Goal: Task Accomplishment & Management: Manage account settings

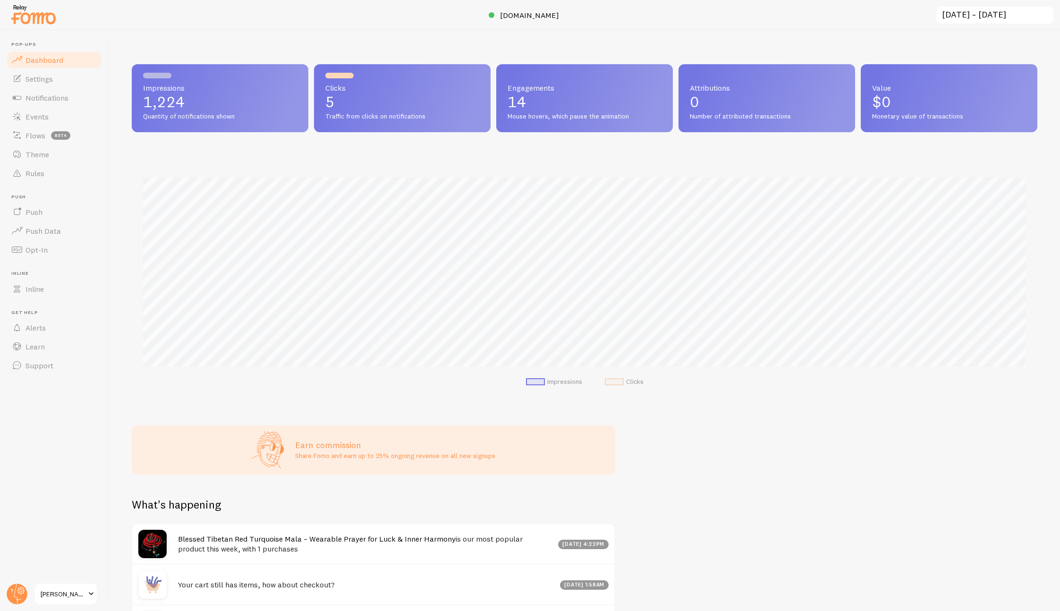
scroll to position [248, 905]
click at [48, 86] on link "Settings" at bounding box center [54, 78] width 97 height 19
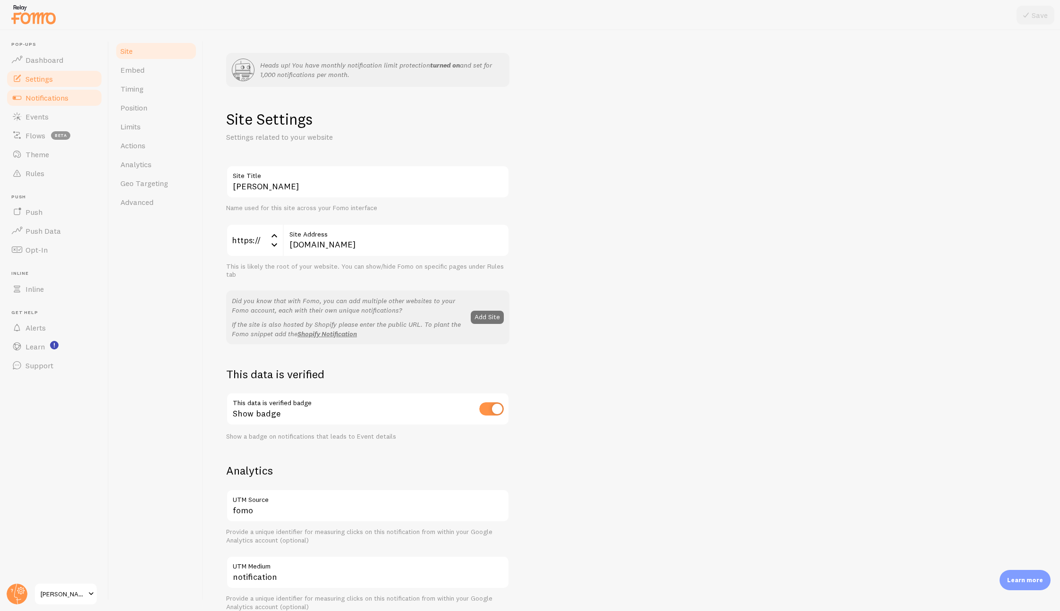
click at [54, 104] on link "Notifications" at bounding box center [54, 97] width 97 height 19
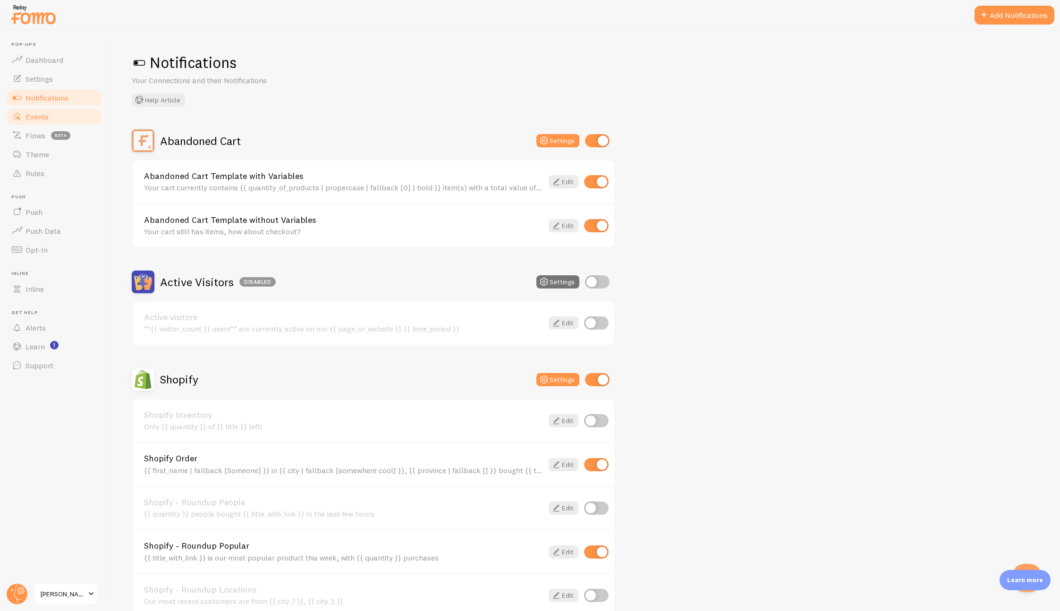
click at [53, 117] on link "Events" at bounding box center [54, 116] width 97 height 19
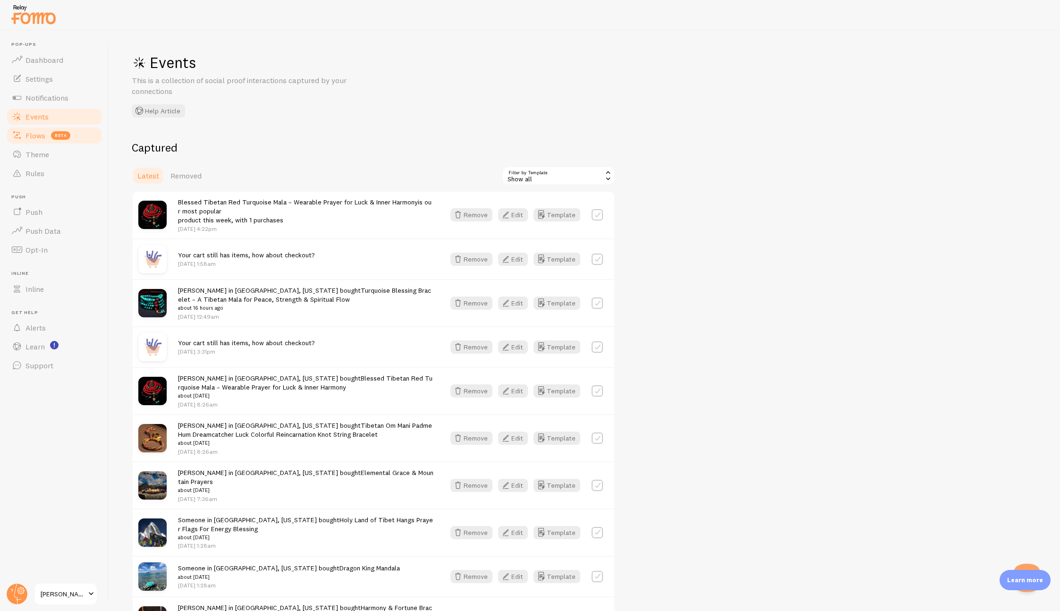
click at [58, 137] on span "beta" at bounding box center [60, 135] width 19 height 8
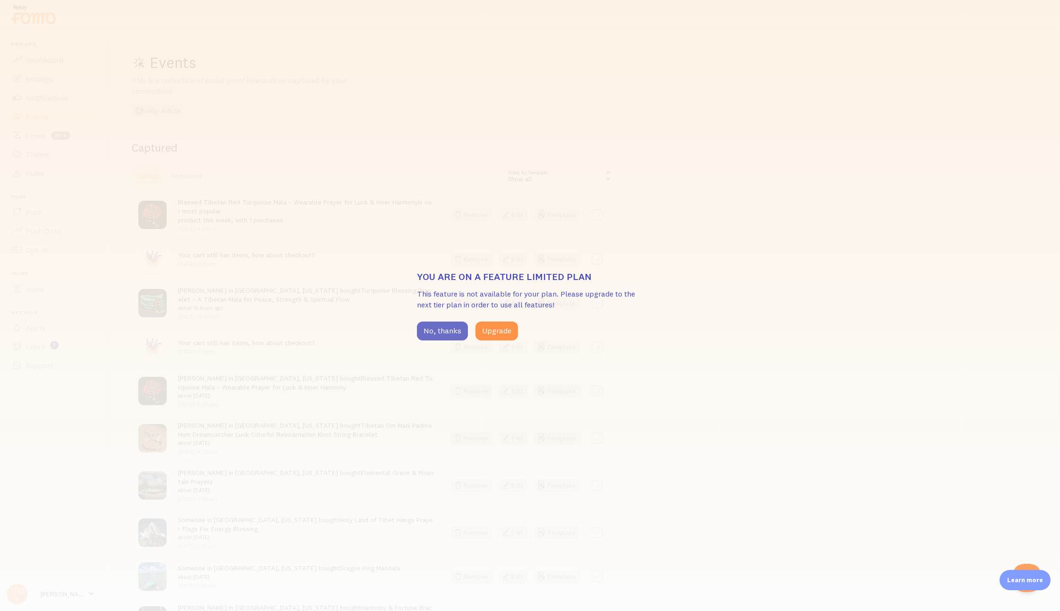
click at [421, 331] on button "No, thanks" at bounding box center [442, 330] width 51 height 19
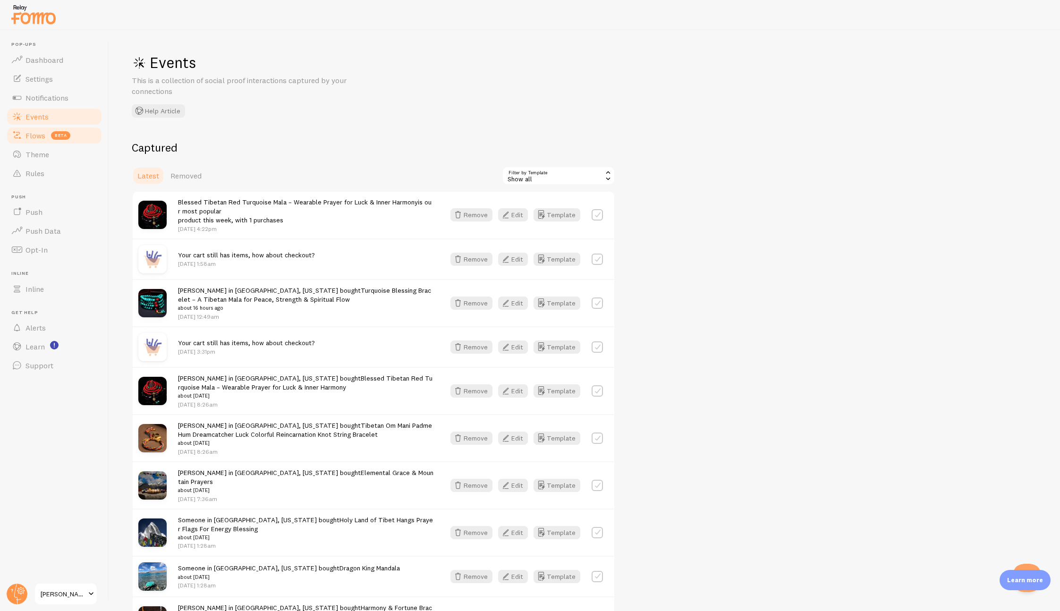
click at [92, 134] on link "Flows beta" at bounding box center [54, 135] width 97 height 19
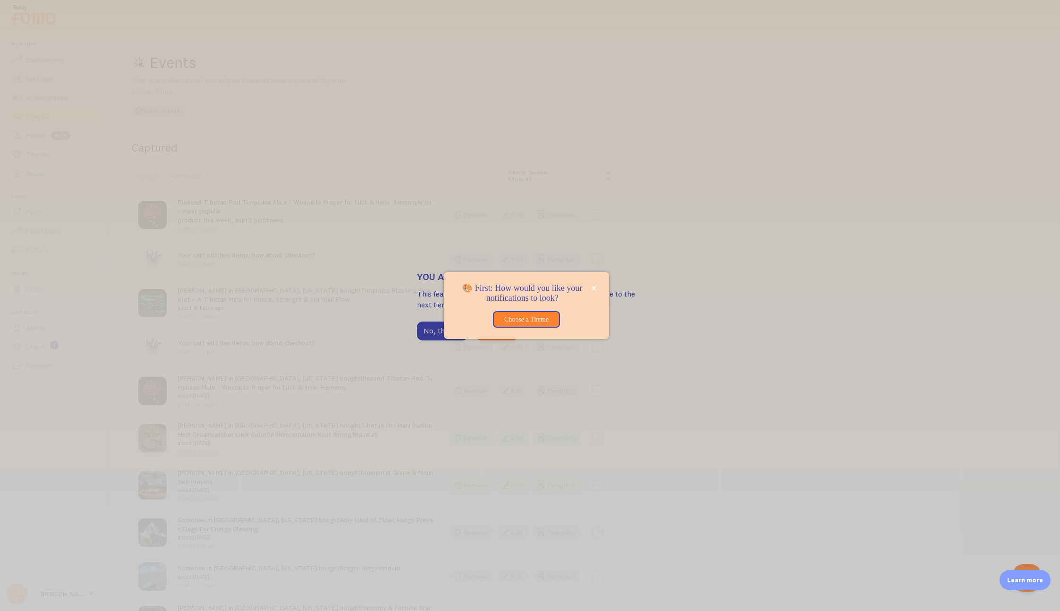
click at [263, 346] on div at bounding box center [530, 305] width 1060 height 611
click at [587, 287] on div "🎨 First: How would you like your notifications to look?" at bounding box center [522, 293] width 134 height 20
click at [589, 287] on div "🎨 First: How would you like your notifications to look?" at bounding box center [522, 293] width 134 height 20
click at [592, 288] on icon "close," at bounding box center [593, 288] width 5 height 5
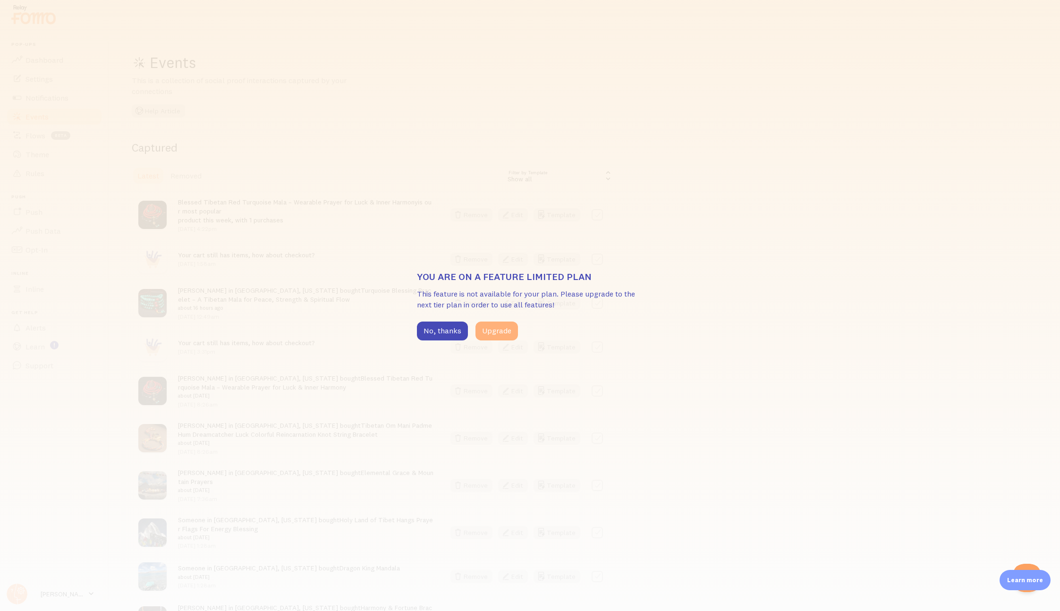
click at [506, 330] on button "Upgrade" at bounding box center [496, 330] width 42 height 19
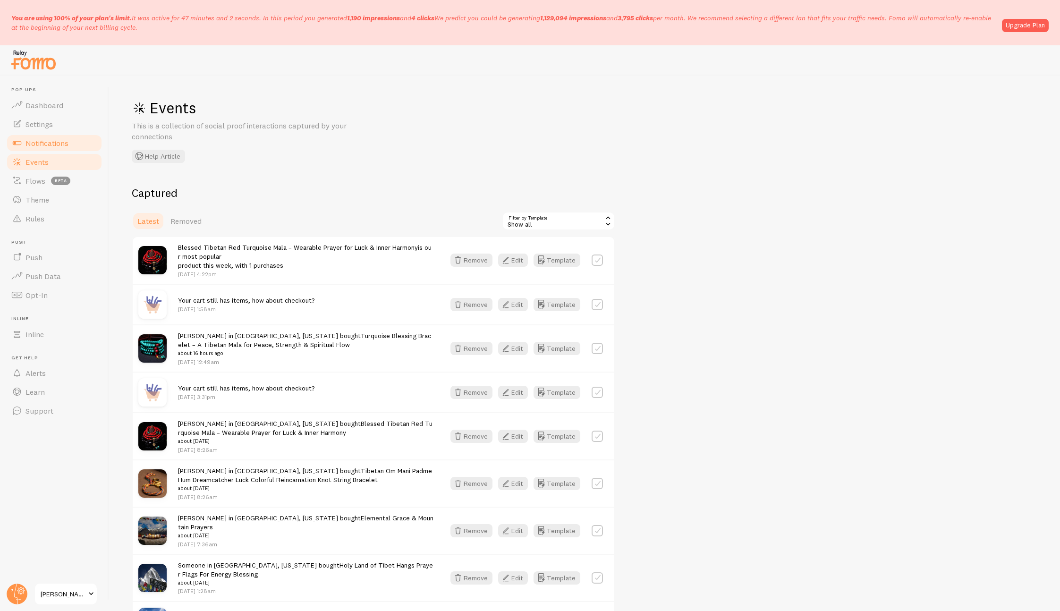
click at [66, 146] on span "Notifications" at bounding box center [46, 142] width 43 height 9
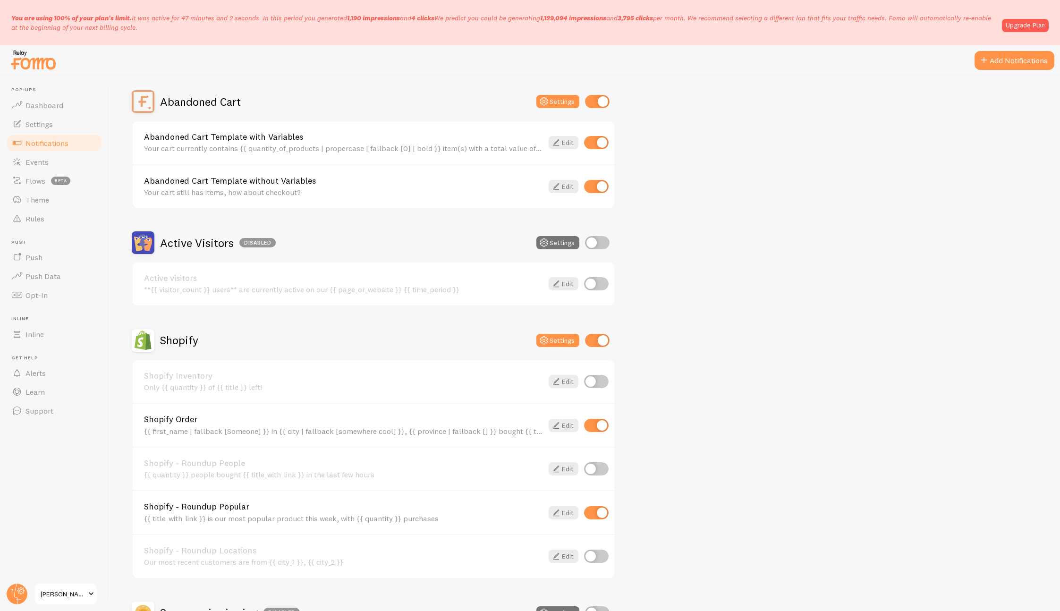
scroll to position [195, 0]
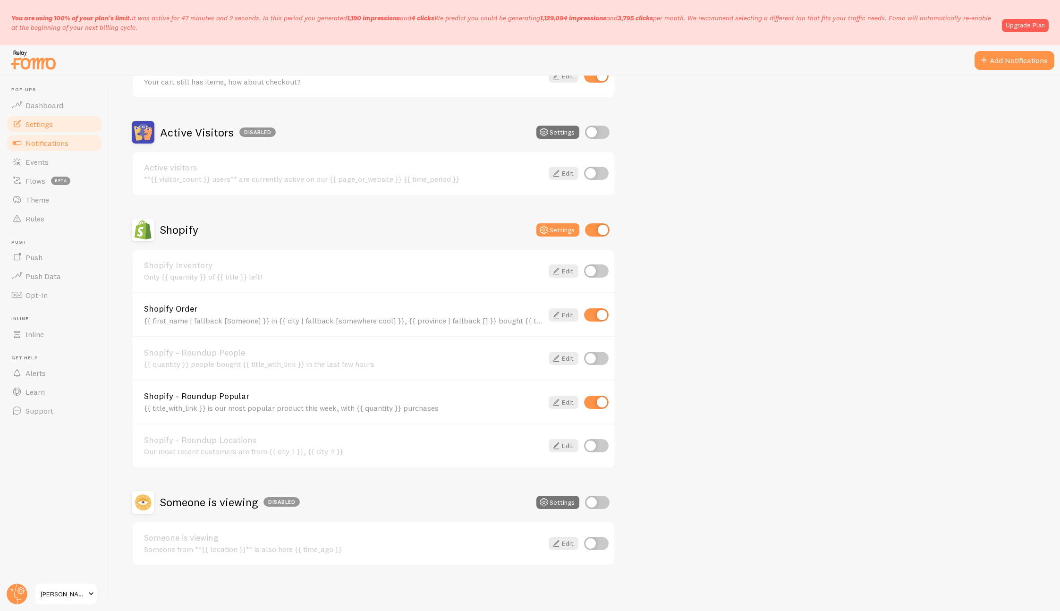
click at [70, 127] on link "Settings" at bounding box center [54, 124] width 97 height 19
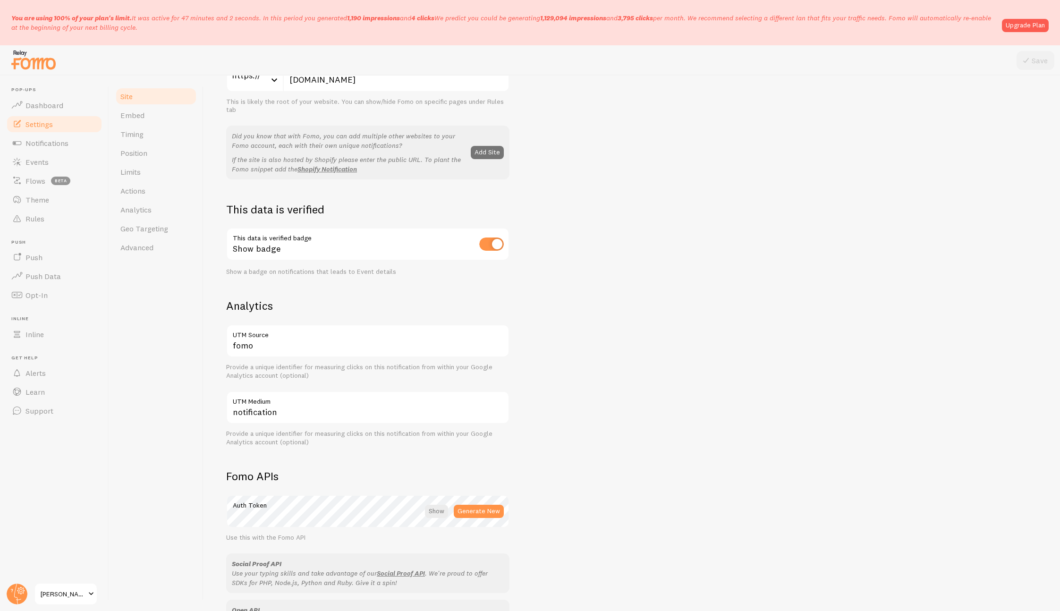
scroll to position [382, 0]
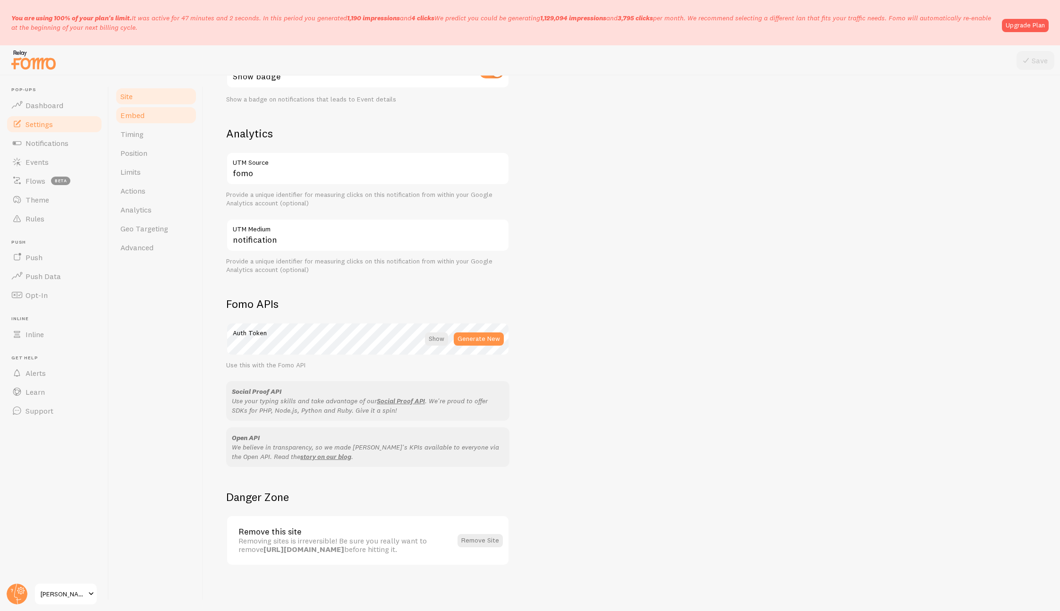
click at [138, 116] on span "Embed" at bounding box center [132, 114] width 24 height 9
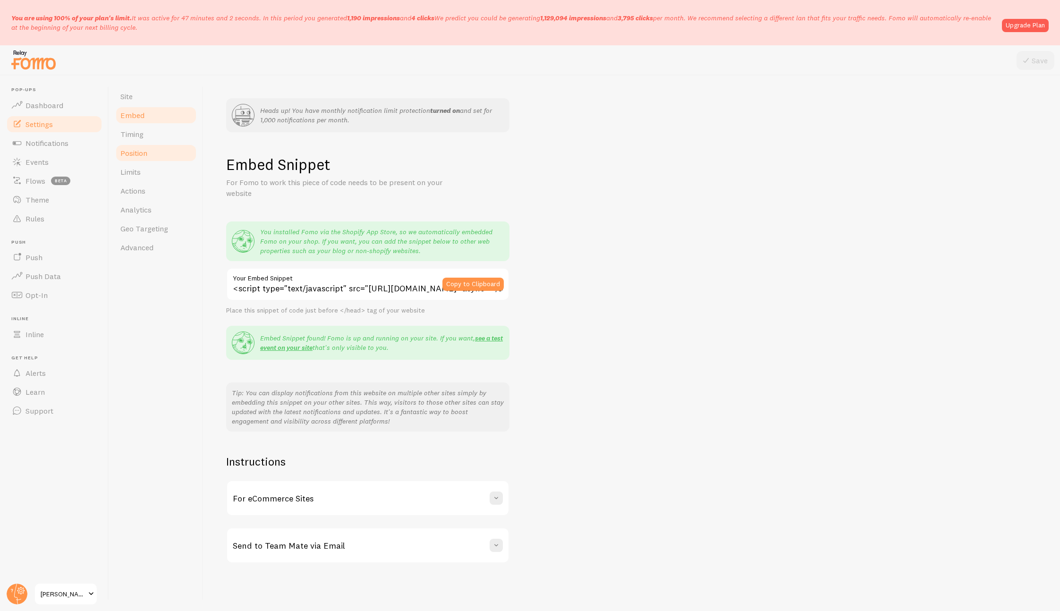
click at [144, 146] on link "Position" at bounding box center [156, 153] width 83 height 19
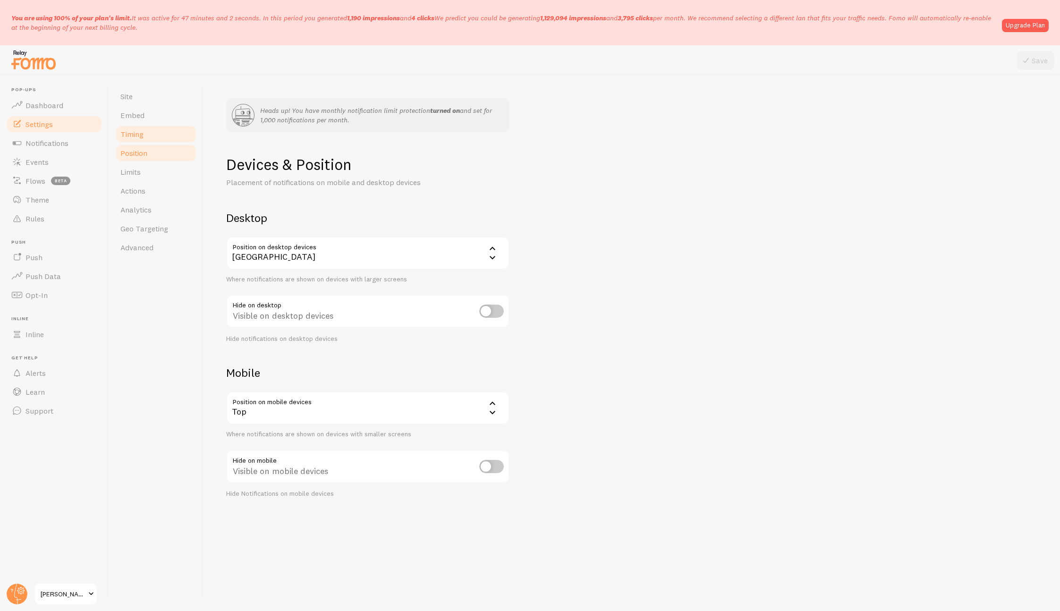
click at [147, 135] on link "Timing" at bounding box center [156, 134] width 83 height 19
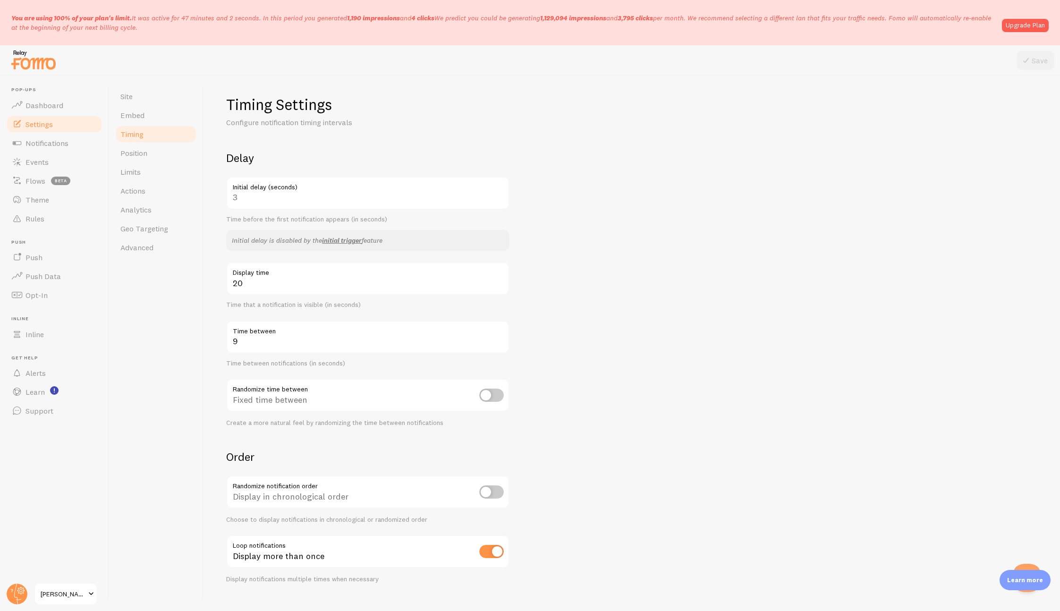
scroll to position [59, 0]
click at [254, 337] on input "9" at bounding box center [367, 337] width 283 height 33
click at [601, 362] on form "Delay 3 Initial delay (seconds) Time before the first notification appears (in …" at bounding box center [631, 368] width 811 height 432
